Goal: Contribute content: Add original content to the website for others to see

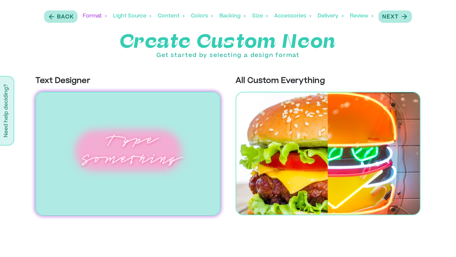
click at [134, 132] on img at bounding box center [127, 154] width 185 height 124
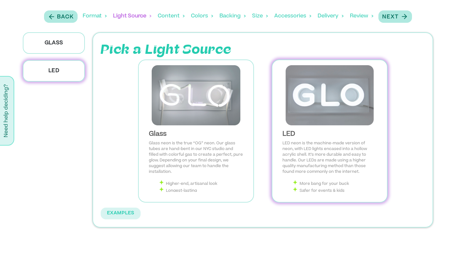
click at [316, 121] on img at bounding box center [329, 95] width 104 height 60
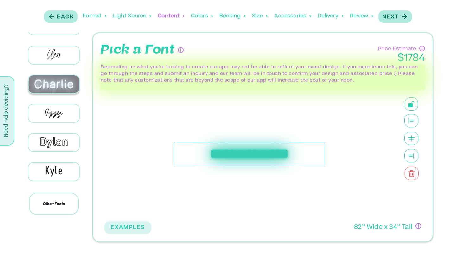
scroll to position [67, 0]
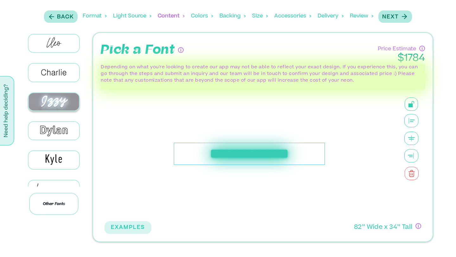
click at [52, 111] on img at bounding box center [53, 102] width 51 height 18
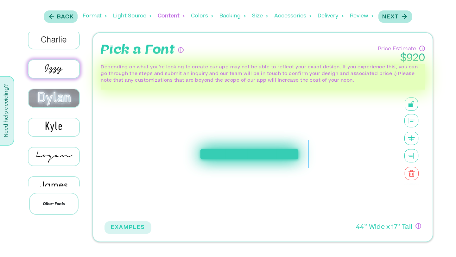
scroll to position [0, 0]
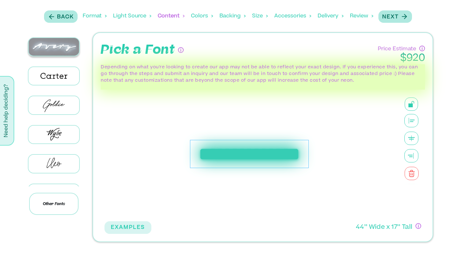
click at [52, 46] on img at bounding box center [53, 47] width 51 height 18
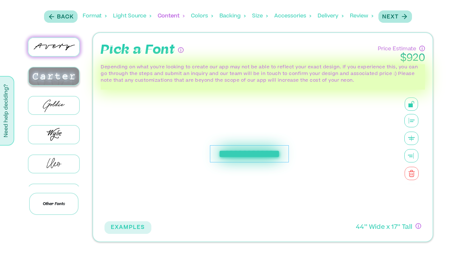
click at [51, 71] on img at bounding box center [53, 76] width 51 height 18
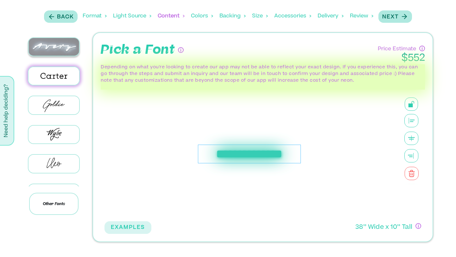
click at [59, 46] on img at bounding box center [53, 47] width 51 height 18
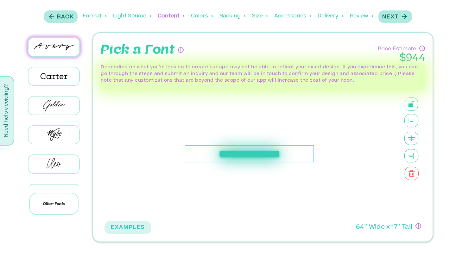
click at [223, 154] on div "**********" at bounding box center [249, 153] width 128 height 17
click at [412, 139] on icon at bounding box center [411, 138] width 14 height 13
click at [277, 157] on div "**********" at bounding box center [248, 153] width 139 height 17
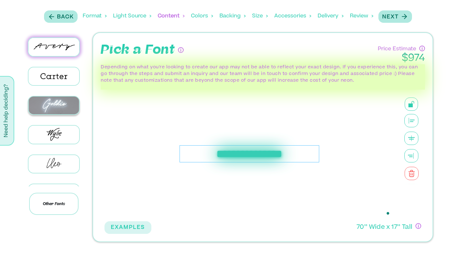
click at [62, 107] on img at bounding box center [53, 106] width 51 height 18
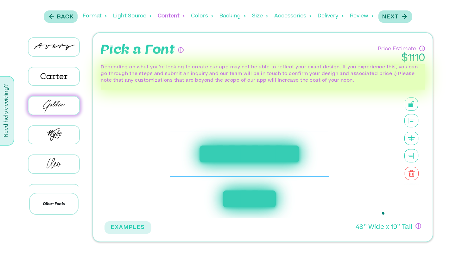
click at [248, 149] on div "**********" at bounding box center [249, 154] width 159 height 46
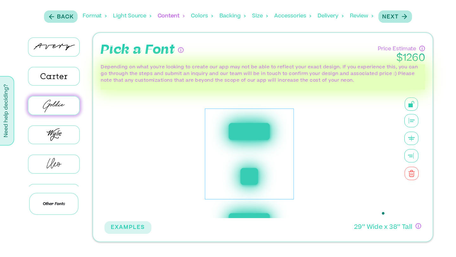
click at [209, 173] on div "******* *******" at bounding box center [249, 154] width 89 height 91
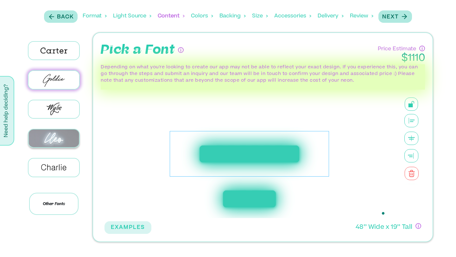
scroll to position [27, 0]
click at [52, 136] on img at bounding box center [53, 137] width 51 height 18
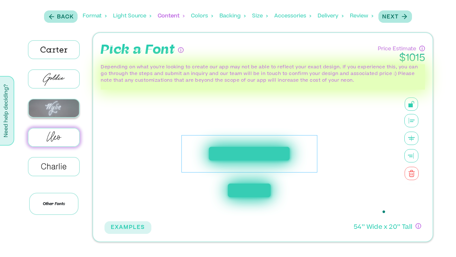
click at [56, 110] on img at bounding box center [53, 108] width 51 height 18
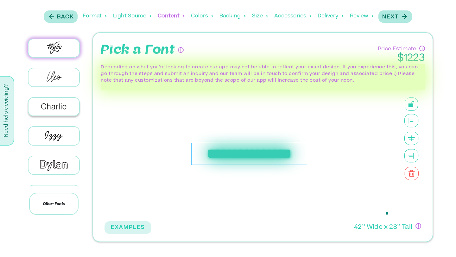
scroll to position [87, 0]
click at [61, 132] on img at bounding box center [53, 136] width 51 height 18
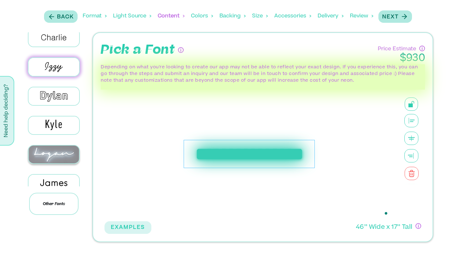
scroll to position [167, 0]
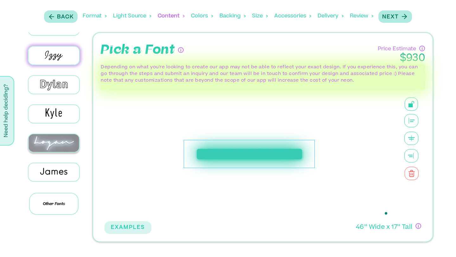
click at [47, 136] on img at bounding box center [53, 143] width 51 height 18
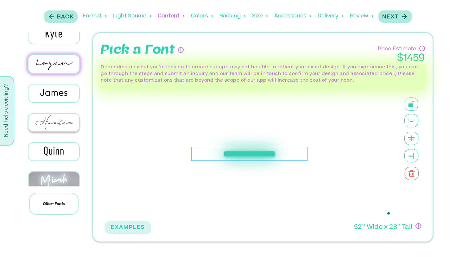
scroll to position [246, 0]
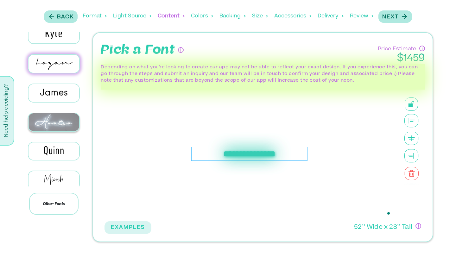
click at [51, 119] on img at bounding box center [53, 122] width 51 height 18
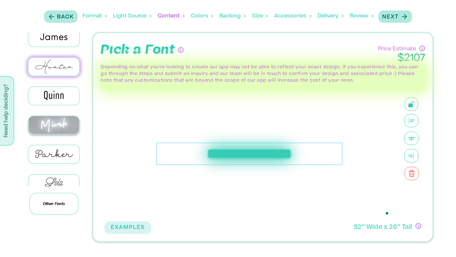
scroll to position [302, 0]
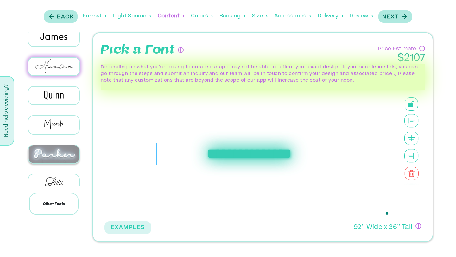
click at [59, 145] on img at bounding box center [53, 154] width 51 height 18
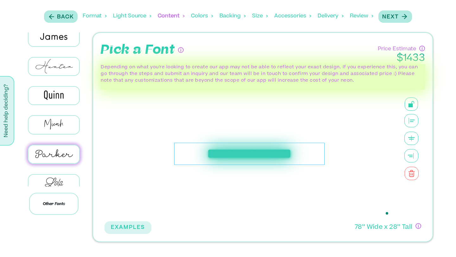
scroll to position [333, 0]
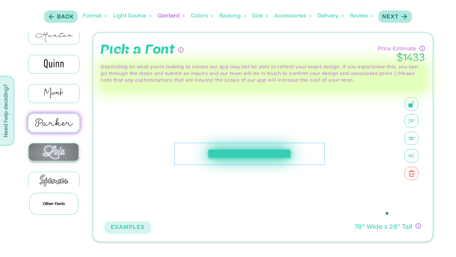
click at [49, 145] on img at bounding box center [53, 152] width 51 height 18
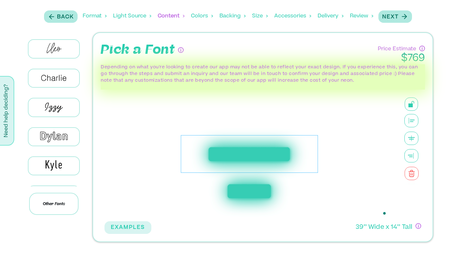
scroll to position [115, 0]
click at [56, 99] on img at bounding box center [53, 108] width 51 height 18
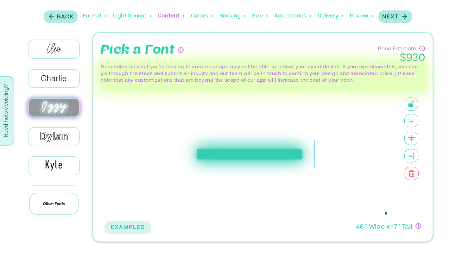
scroll to position [110, 0]
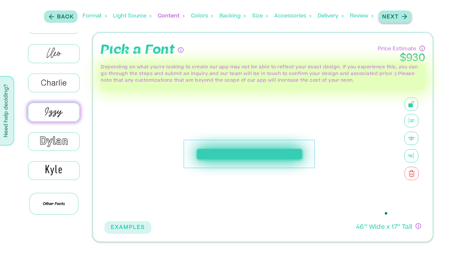
click at [402, 21] on div "Next" at bounding box center [395, 16] width 26 height 9
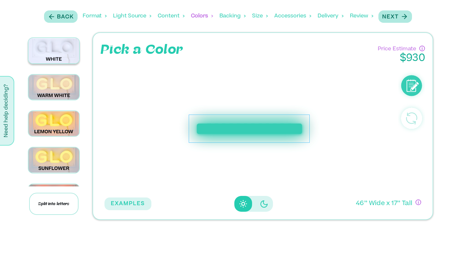
click at [45, 56] on img at bounding box center [53, 50] width 51 height 25
